Goal: Task Accomplishment & Management: Complete application form

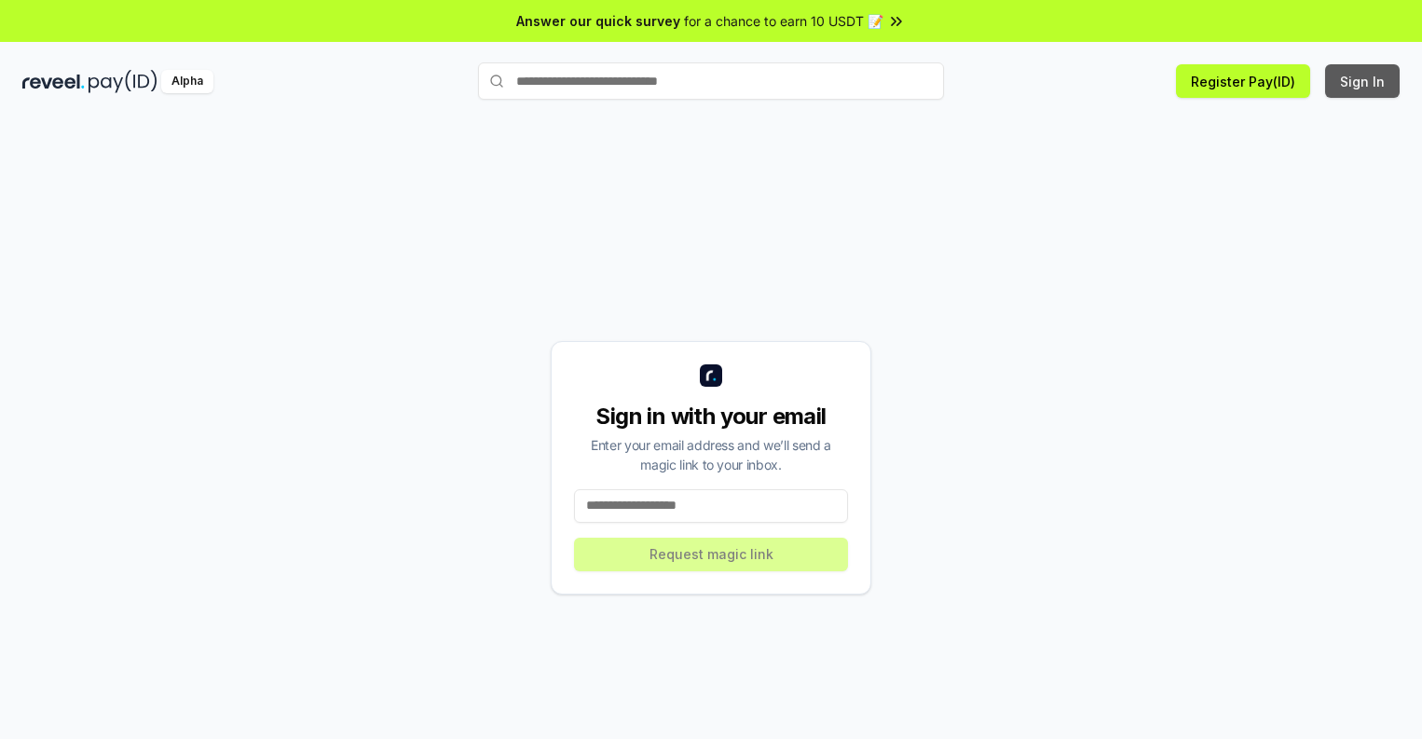
click at [1364, 81] on button "Sign In" at bounding box center [1362, 81] width 75 height 34
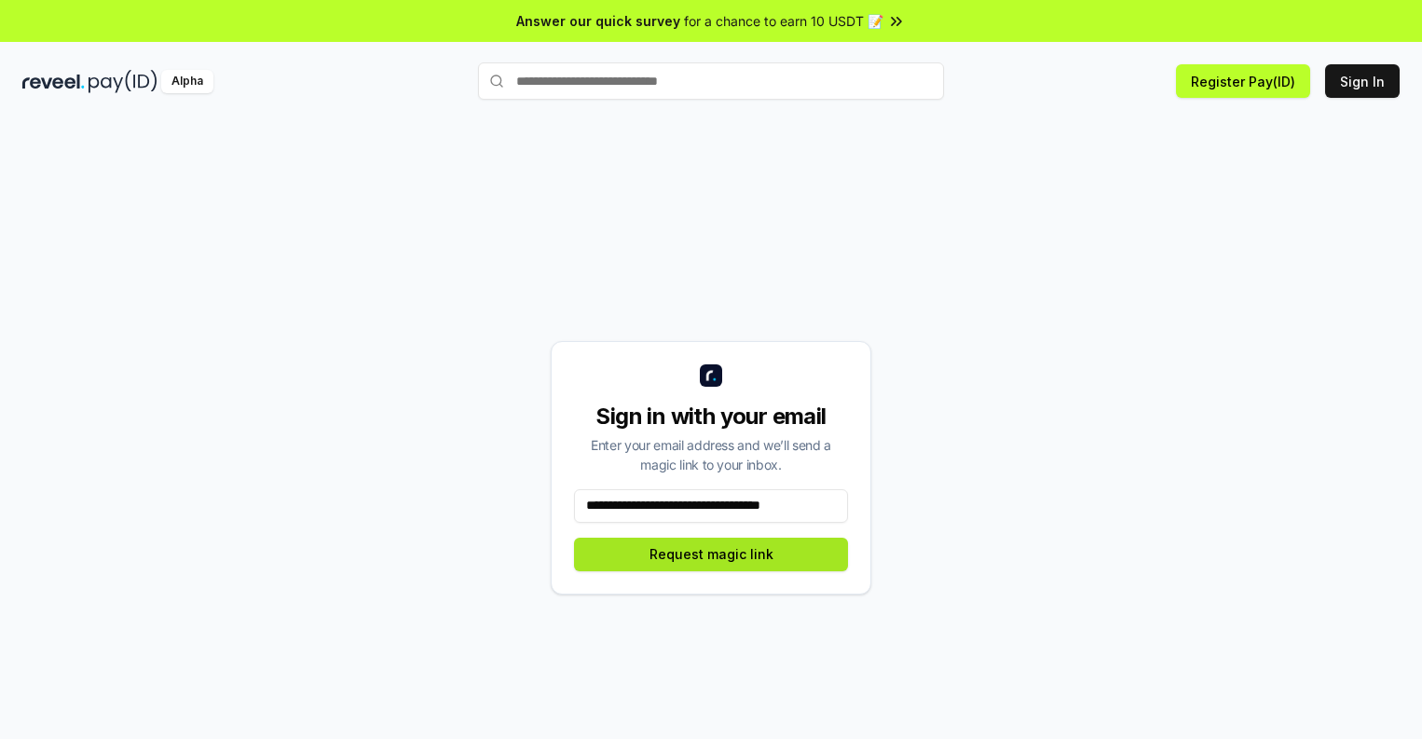
type input "**********"
click at [711, 554] on button "Request magic link" at bounding box center [711, 555] width 274 height 34
